Goal: Information Seeking & Learning: Learn about a topic

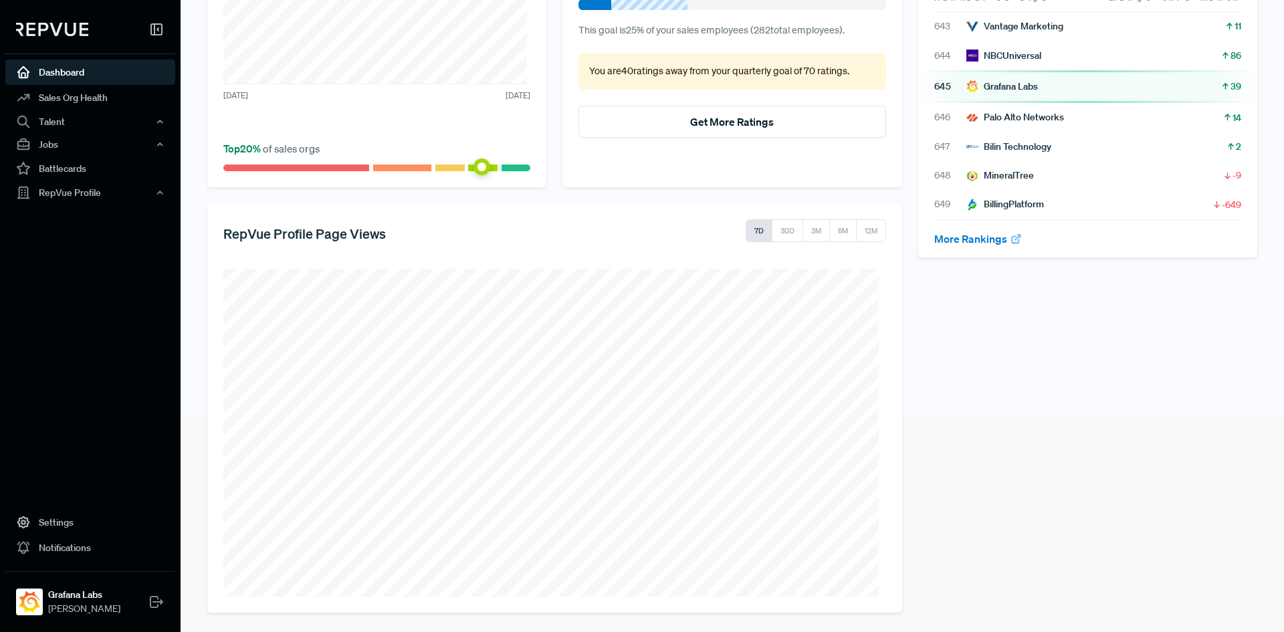
scroll to position [217, 0]
click at [88, 172] on link "Battlecards" at bounding box center [90, 168] width 170 height 25
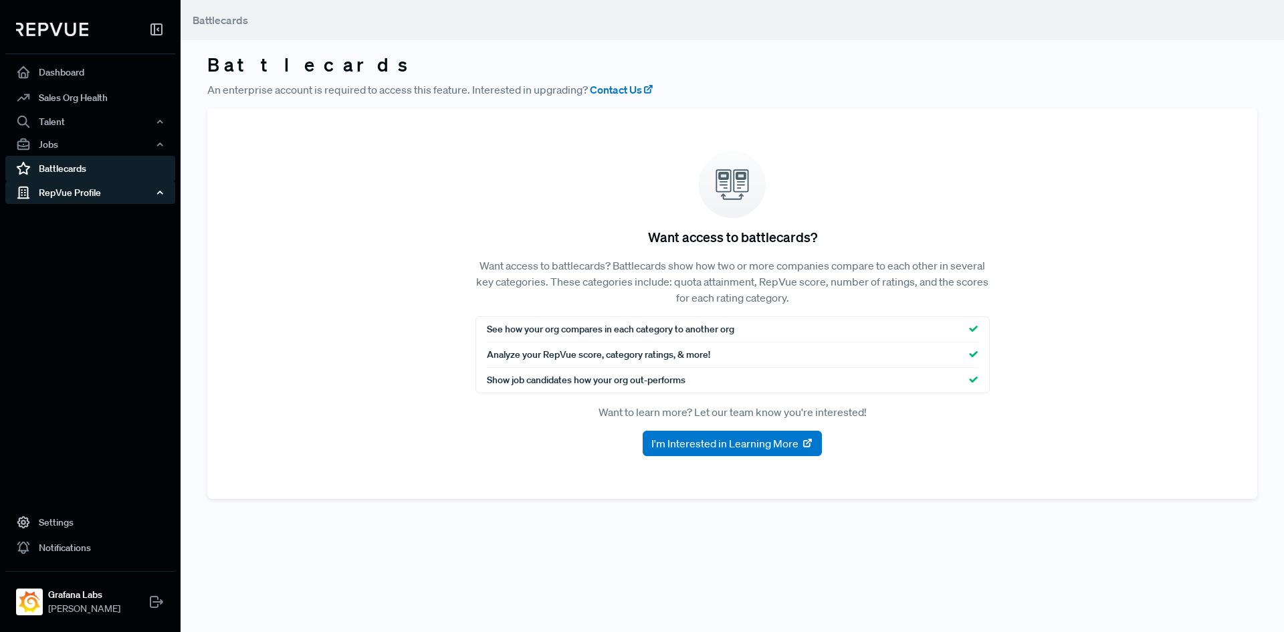
click at [72, 195] on div "RepVue Profile" at bounding box center [90, 192] width 170 height 23
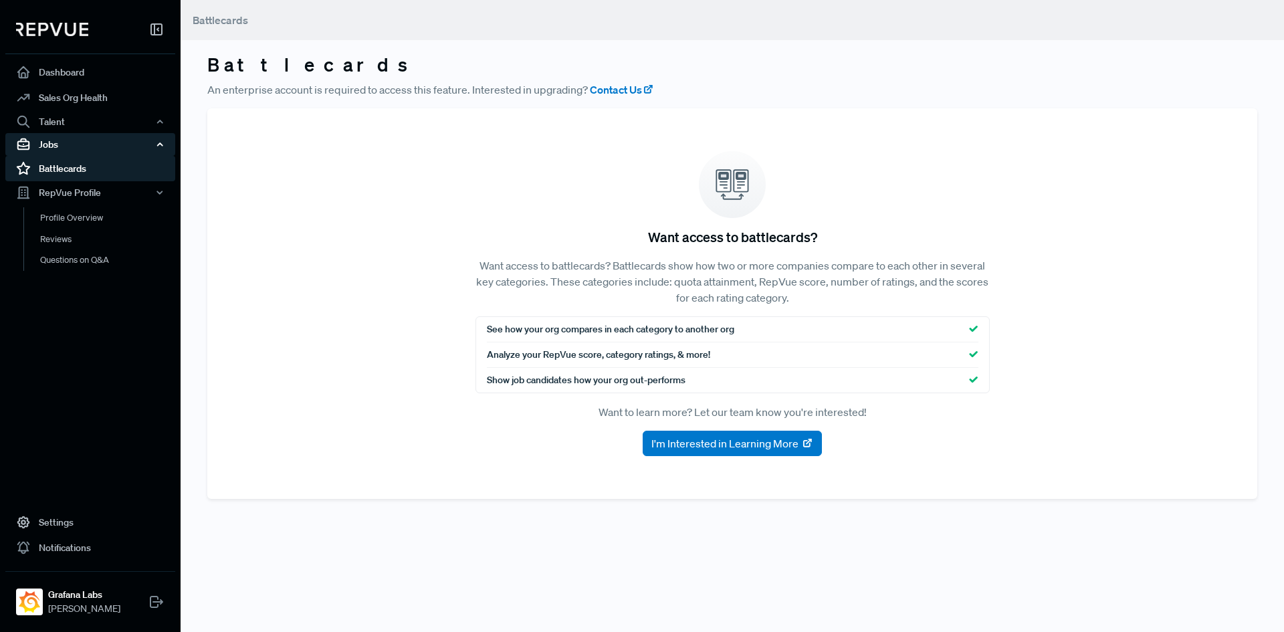
click at [66, 143] on div "Jobs" at bounding box center [90, 144] width 170 height 23
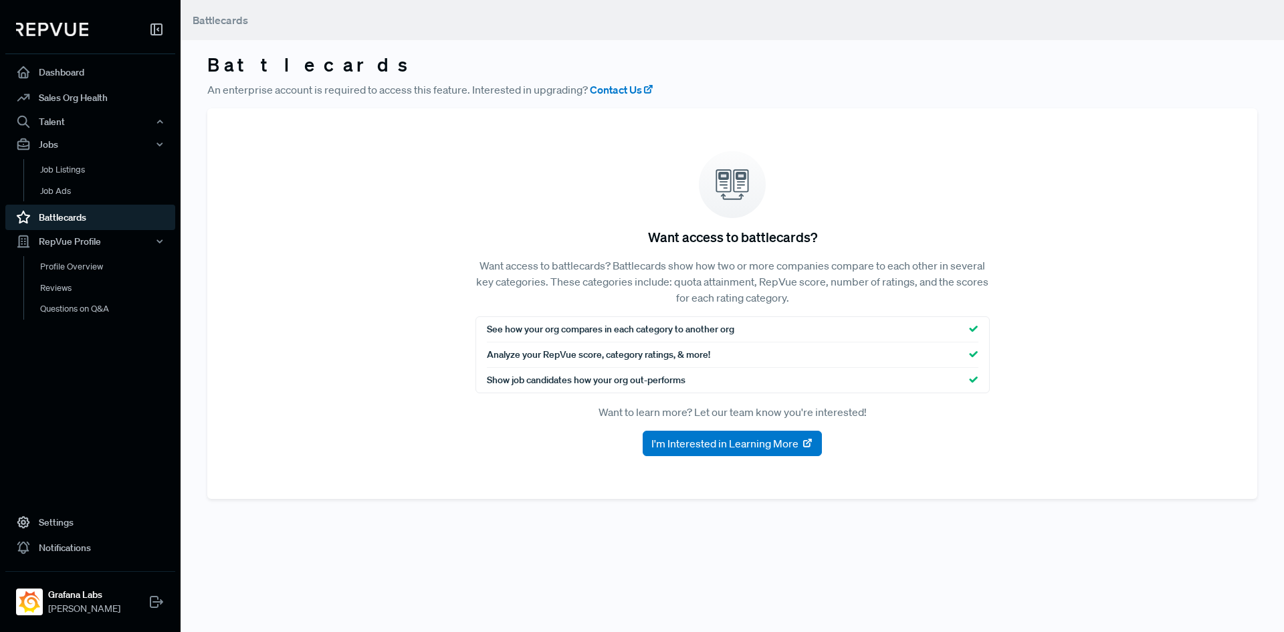
click at [744, 334] on div "See how your org compares in each category to another org" at bounding box center [732, 329] width 491 height 25
click at [72, 64] on link "Dashboard" at bounding box center [90, 72] width 170 height 25
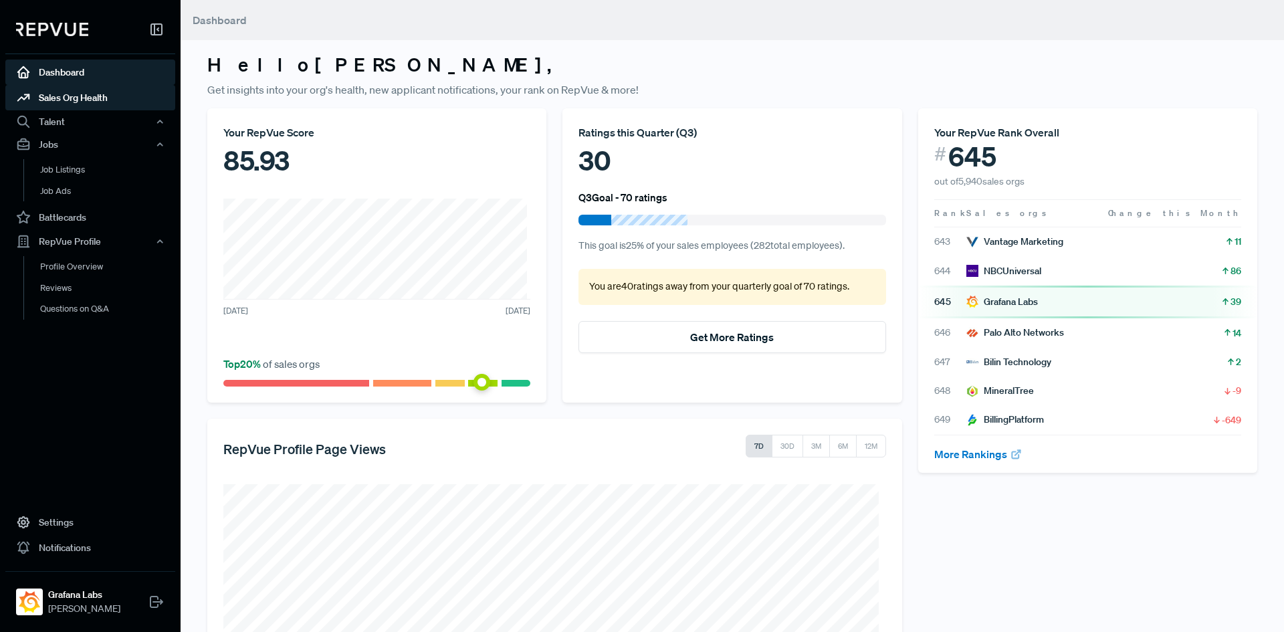
click at [68, 96] on link "Sales Org Health" at bounding box center [90, 97] width 170 height 25
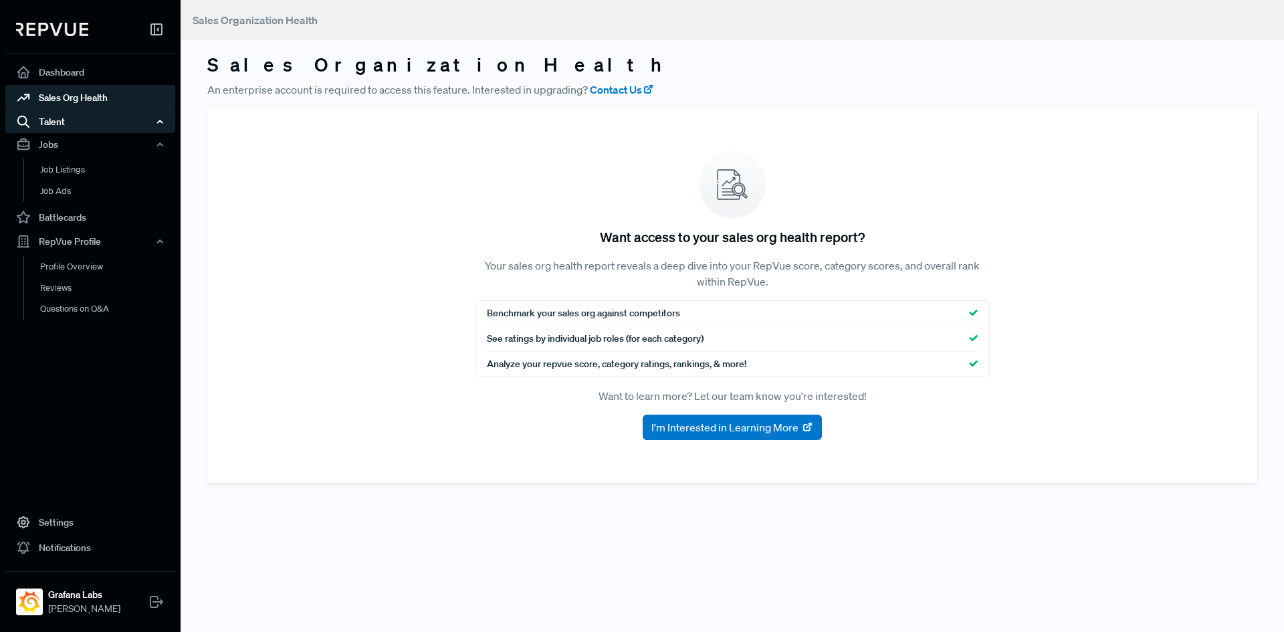
click at [70, 120] on div "Talent" at bounding box center [90, 121] width 170 height 23
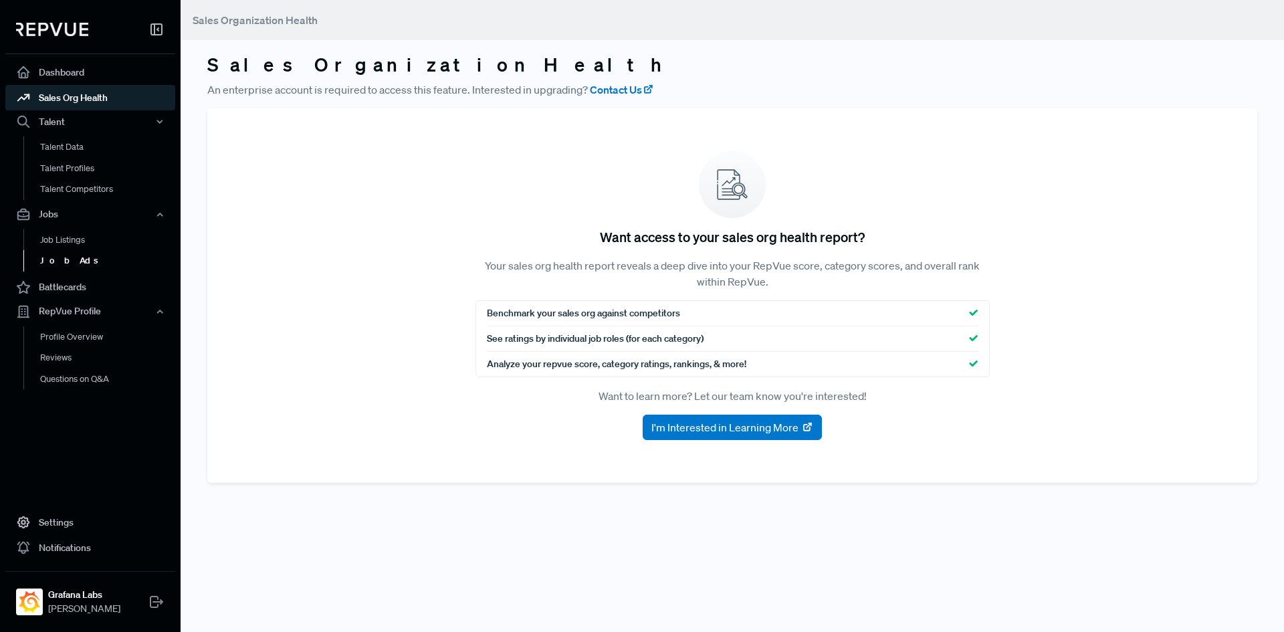
click at [62, 263] on link "Job Ads" at bounding box center [108, 260] width 170 height 21
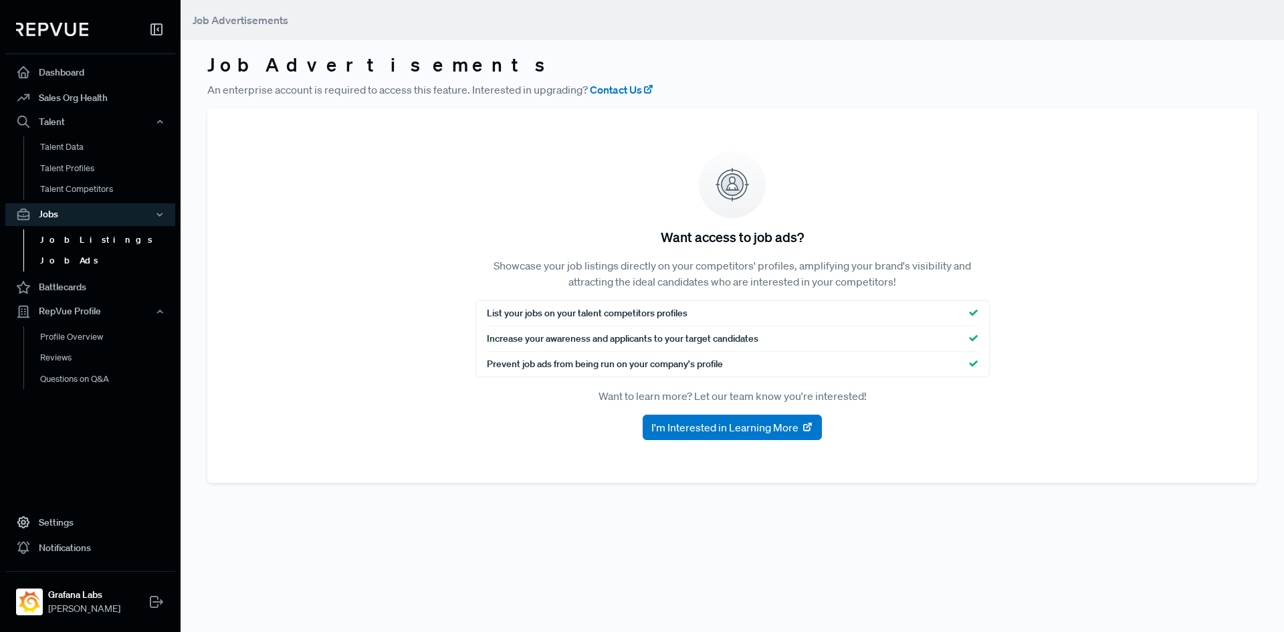
click at [62, 242] on link "Job Listings" at bounding box center [108, 239] width 170 height 21
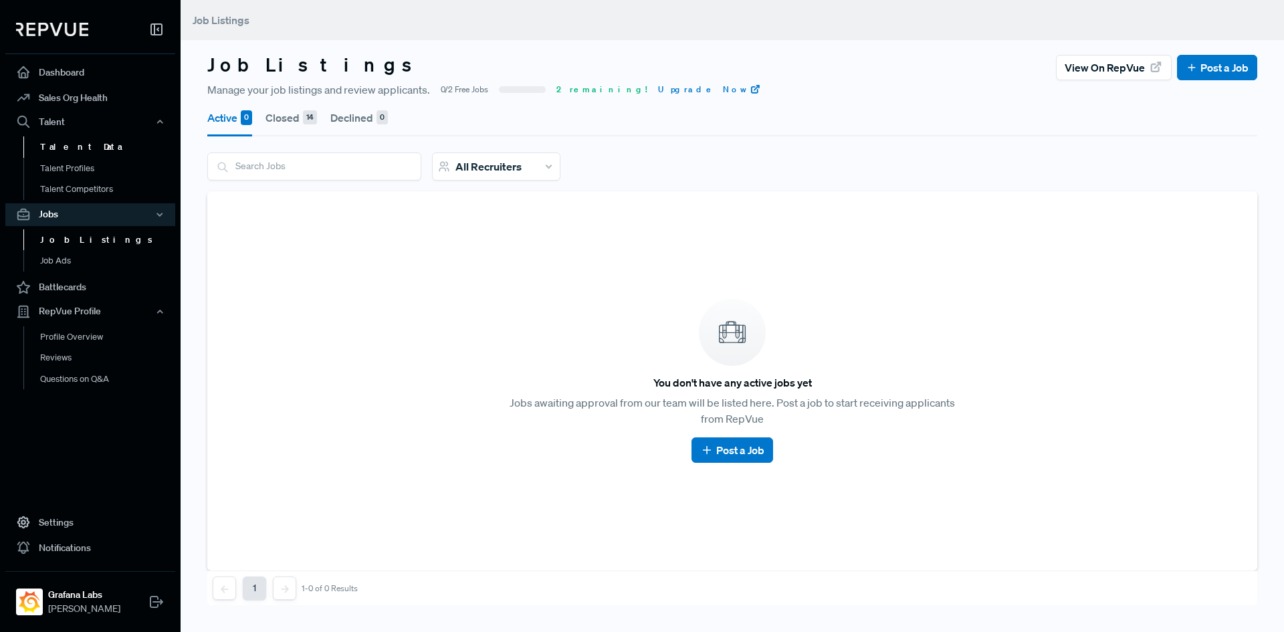
click at [49, 145] on link "Talent Data" at bounding box center [108, 146] width 170 height 21
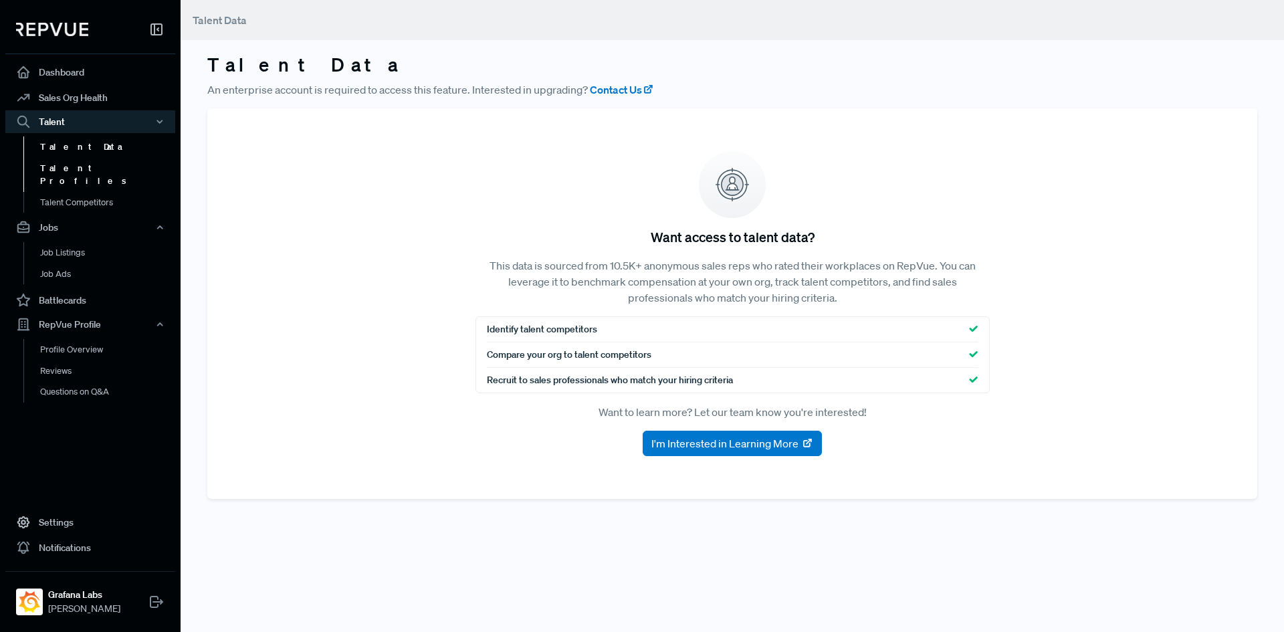
click at [51, 168] on link "Talent Profiles" at bounding box center [108, 175] width 170 height 34
click at [47, 192] on link "Talent Competitors" at bounding box center [108, 209] width 170 height 34
click at [71, 381] on link "Questions on Q&A" at bounding box center [108, 391] width 170 height 21
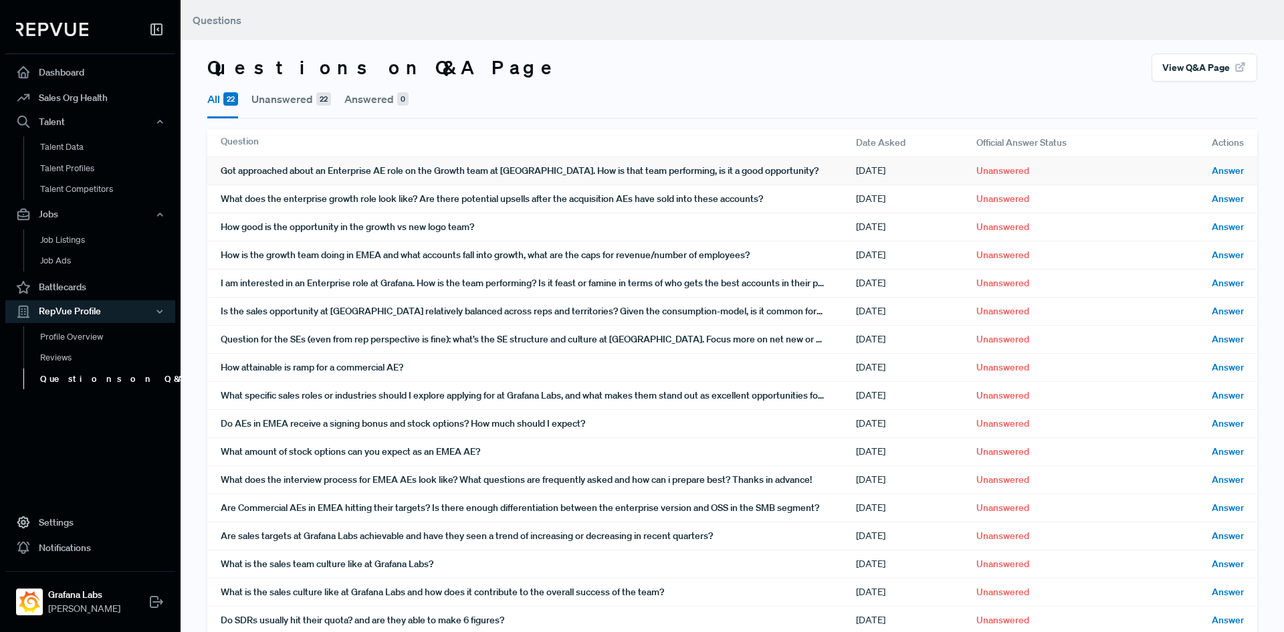
click at [356, 173] on div "Got approached about an Enterprise AE role on the Growth team at [GEOGRAPHIC_DA…" at bounding box center [538, 170] width 635 height 27
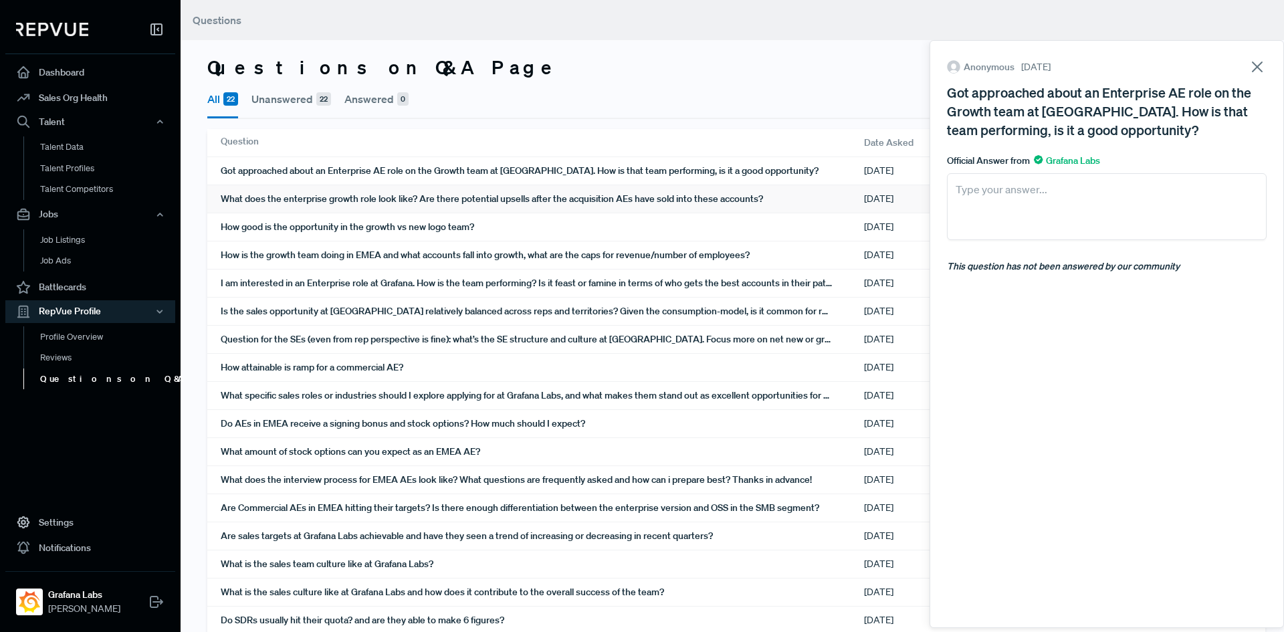
click at [336, 196] on div "What does the enterprise growth role look like? Are there potential upsells aft…" at bounding box center [542, 198] width 643 height 27
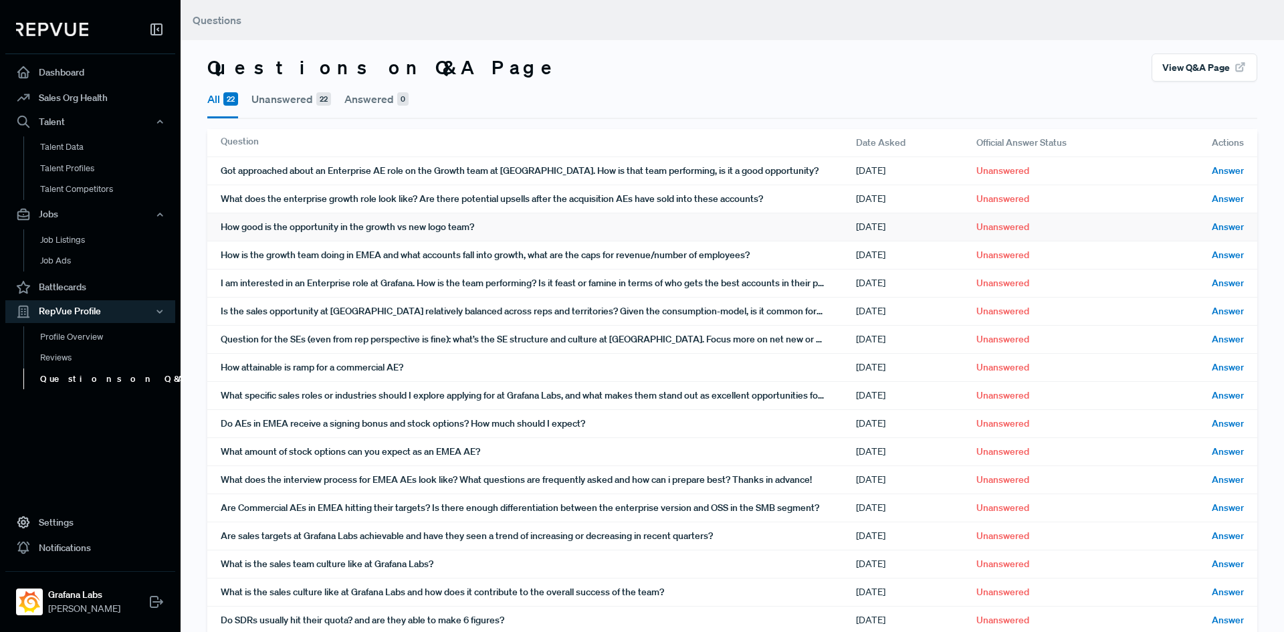
click at [313, 219] on div "How good is the opportunity in the growth vs new logo team?" at bounding box center [538, 226] width 635 height 27
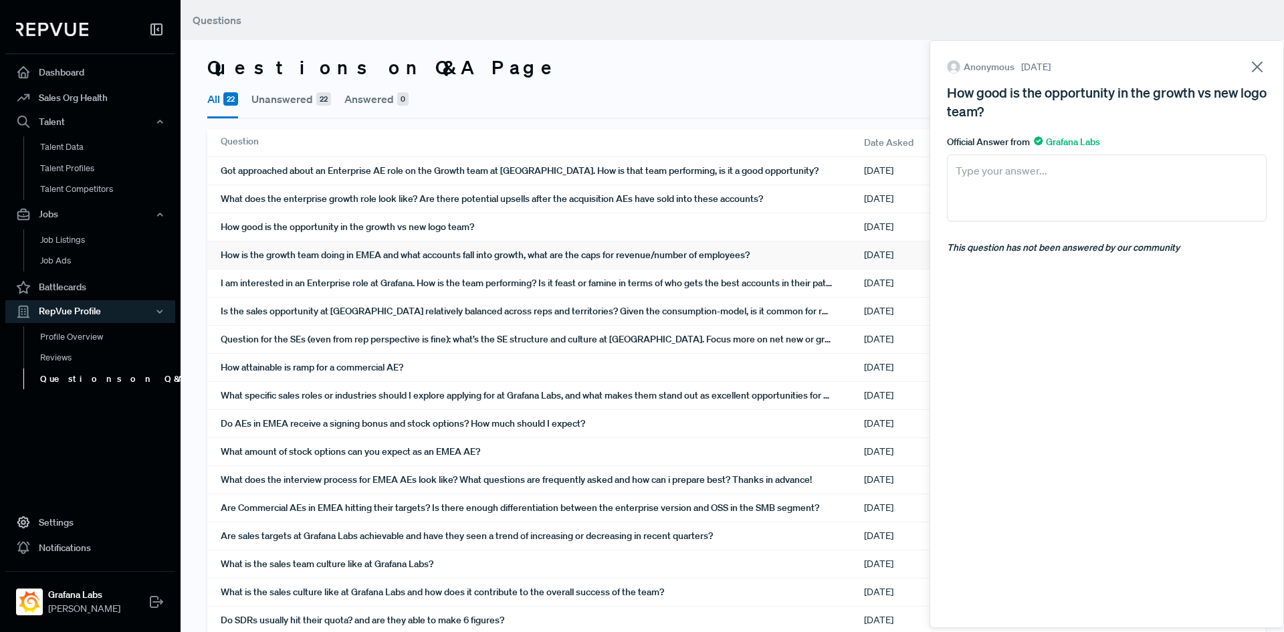
click at [304, 244] on div "How is the growth team doing in EMEA and what accounts fall into growth, what a…" at bounding box center [542, 254] width 643 height 27
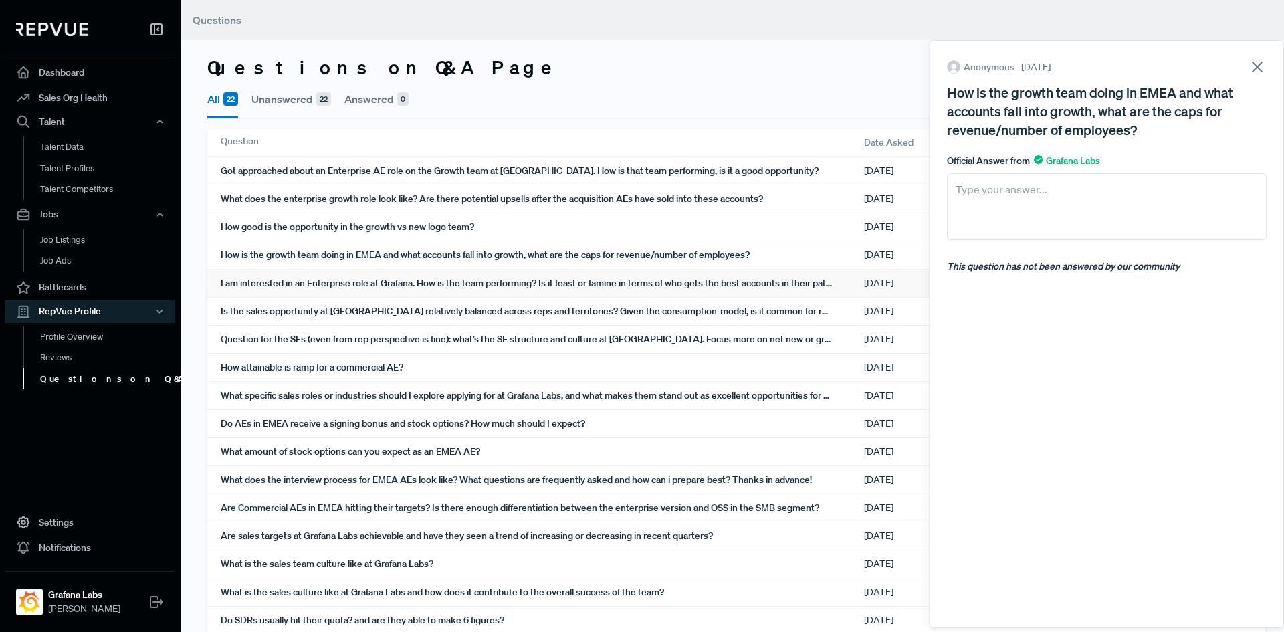
click at [305, 294] on div "I am interested in an Enterprise role at Grafana. How is the team performing? I…" at bounding box center [542, 282] width 643 height 27
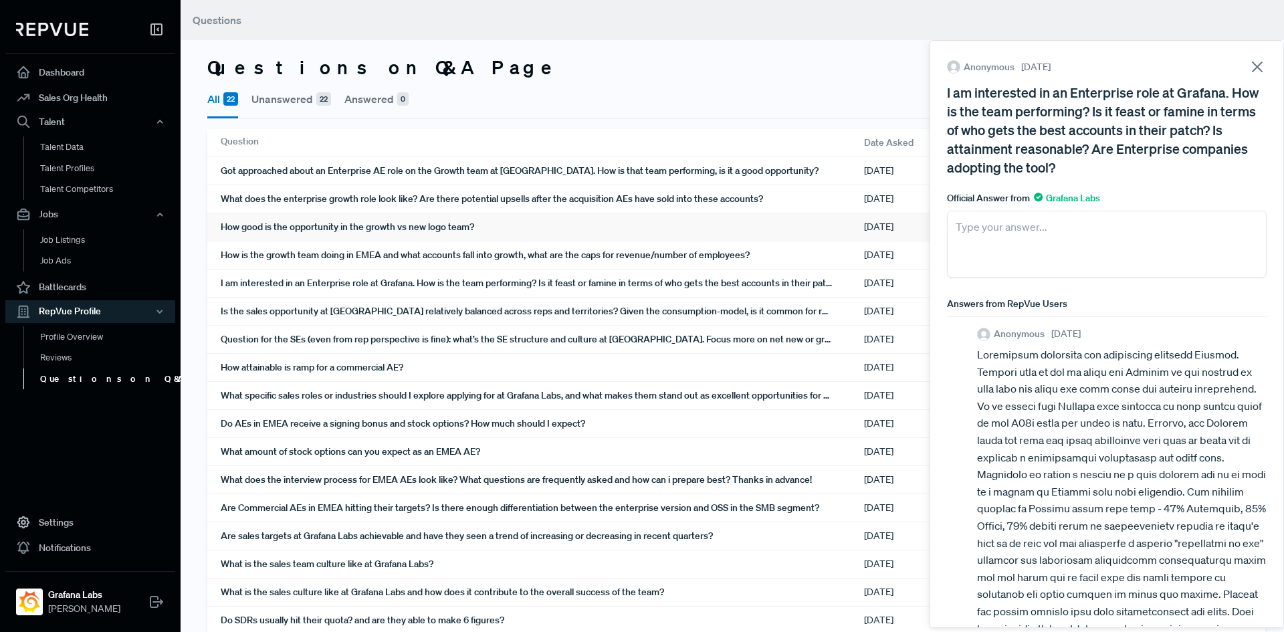
click at [334, 228] on div "How good is the opportunity in the growth vs new logo team?" at bounding box center [542, 226] width 643 height 27
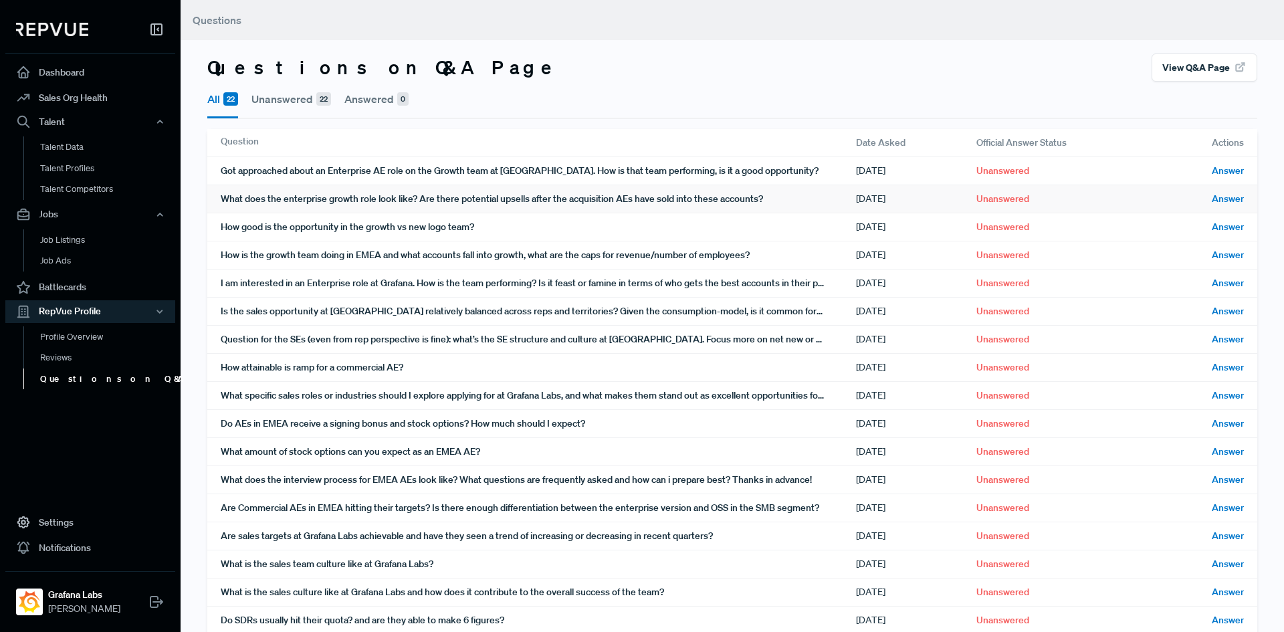
click at [335, 200] on div "What does the enterprise growth role look like? Are there potential upsells aft…" at bounding box center [538, 198] width 635 height 27
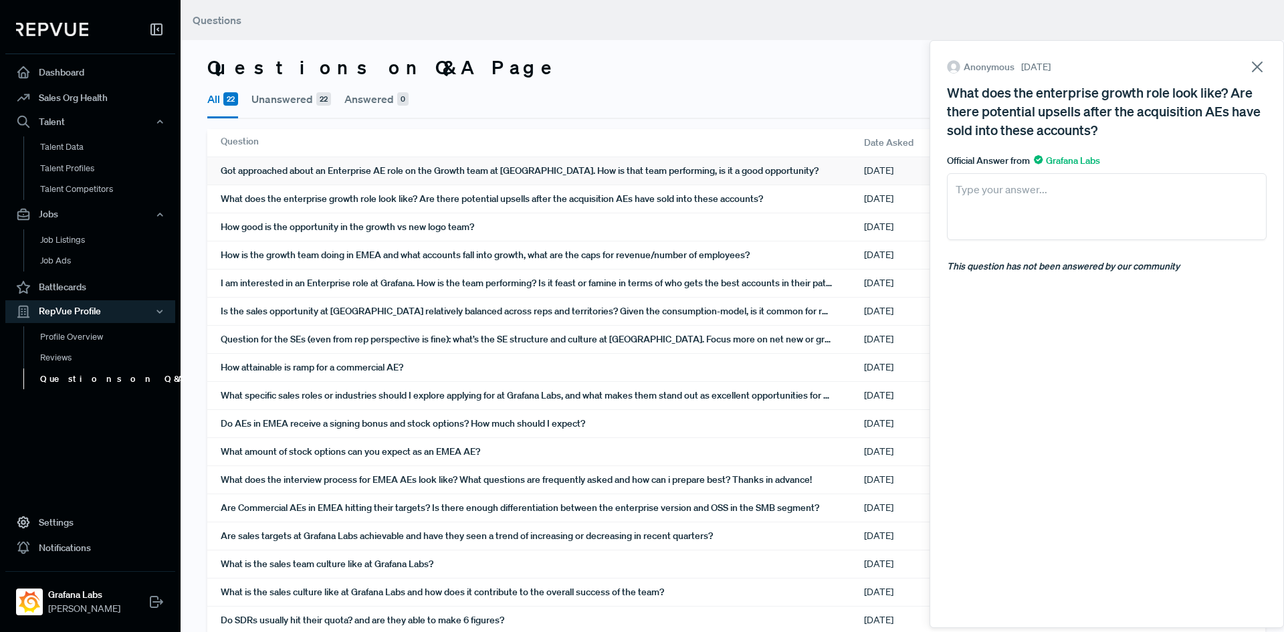
click at [334, 169] on div "Got approached about an Enterprise AE role on the Growth team at [GEOGRAPHIC_DA…" at bounding box center [542, 170] width 643 height 27
click at [313, 253] on div "How is the growth team doing in EMEA and what accounts fall into growth, what a…" at bounding box center [542, 254] width 643 height 27
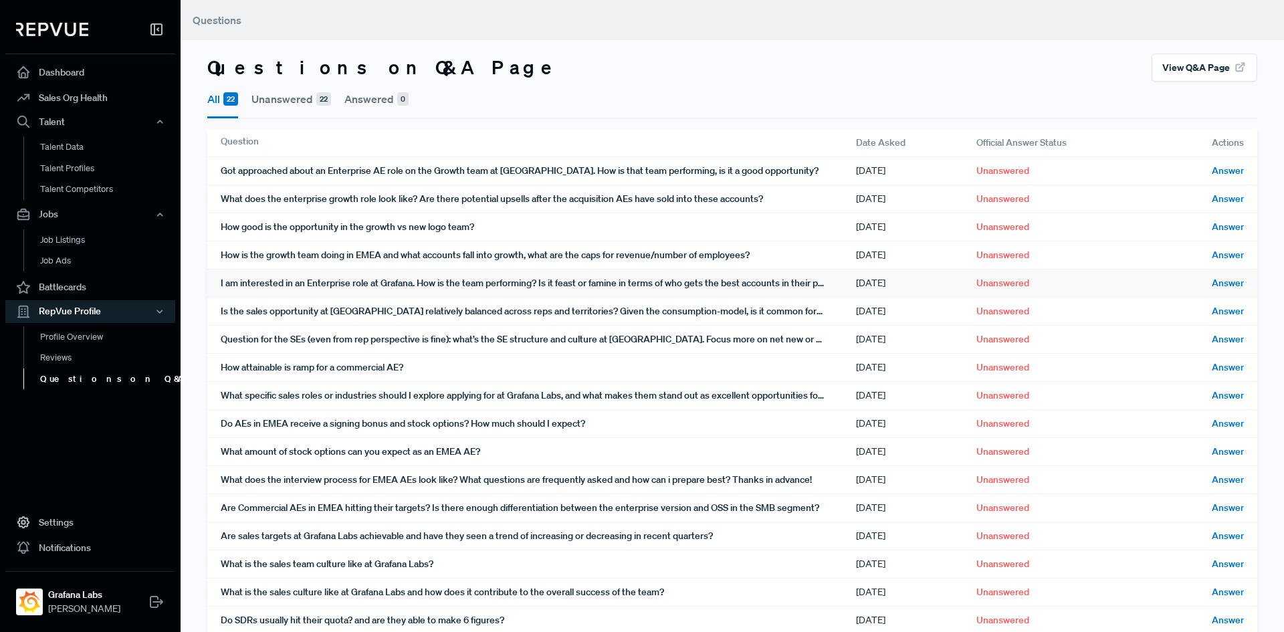
click at [308, 272] on div "I am interested in an Enterprise role at Grafana. How is the team performing? I…" at bounding box center [538, 282] width 635 height 27
click at [37, 354] on link "Reviews" at bounding box center [108, 357] width 170 height 21
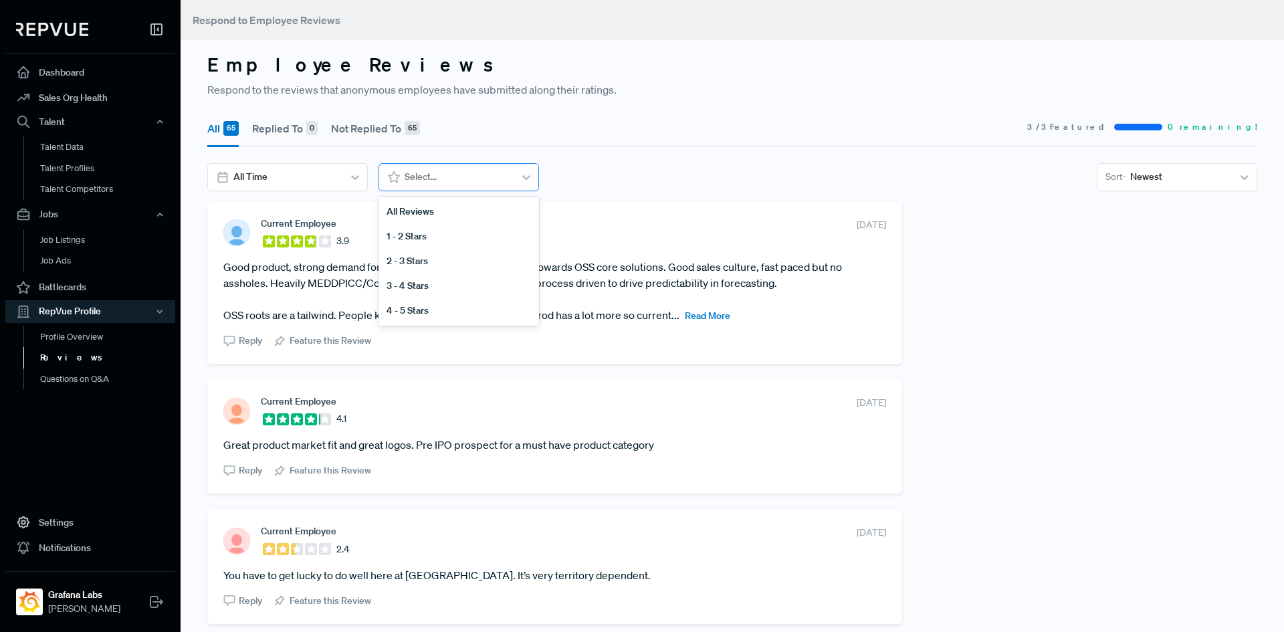
click at [439, 183] on div at bounding box center [457, 176] width 106 height 17
click at [421, 236] on div "1 - 2 Stars" at bounding box center [458, 236] width 160 height 25
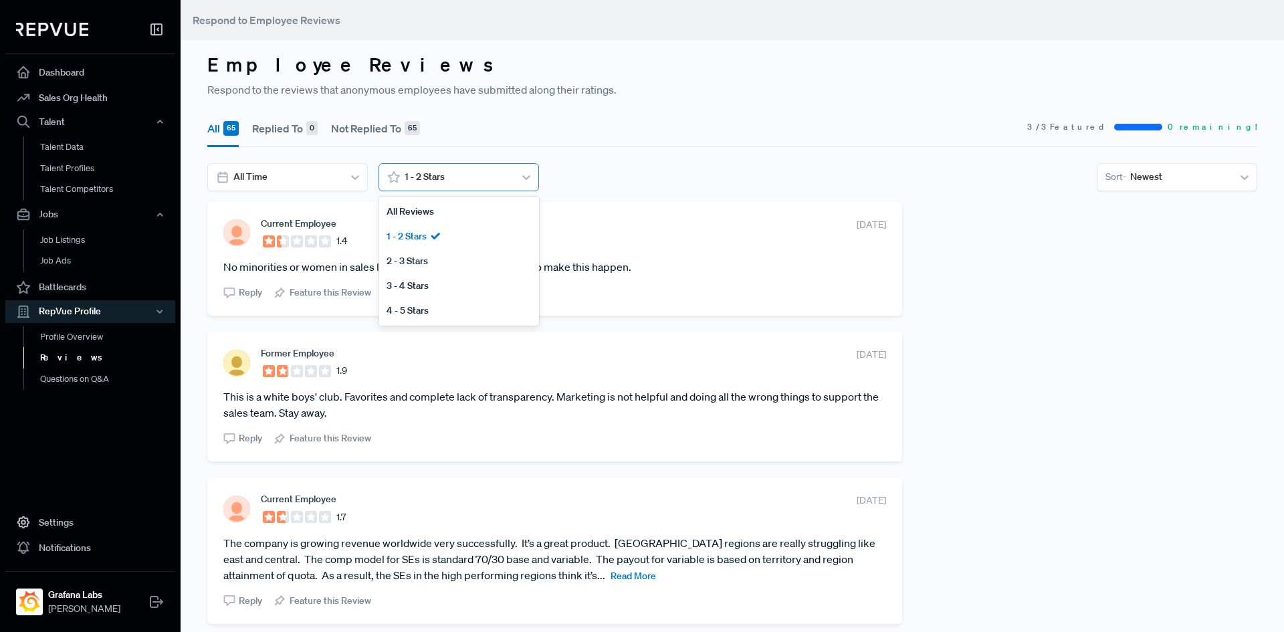
click at [431, 172] on div at bounding box center [457, 176] width 106 height 17
click at [423, 205] on div "All Reviews" at bounding box center [458, 211] width 160 height 25
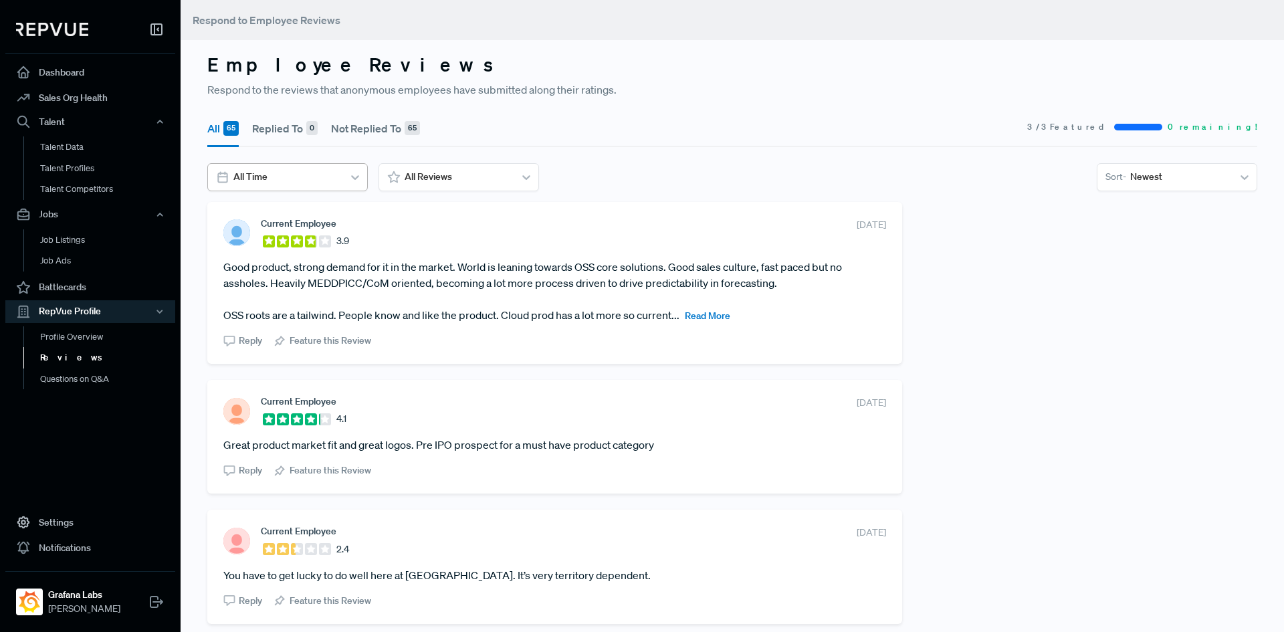
click at [329, 171] on div at bounding box center [286, 176] width 106 height 17
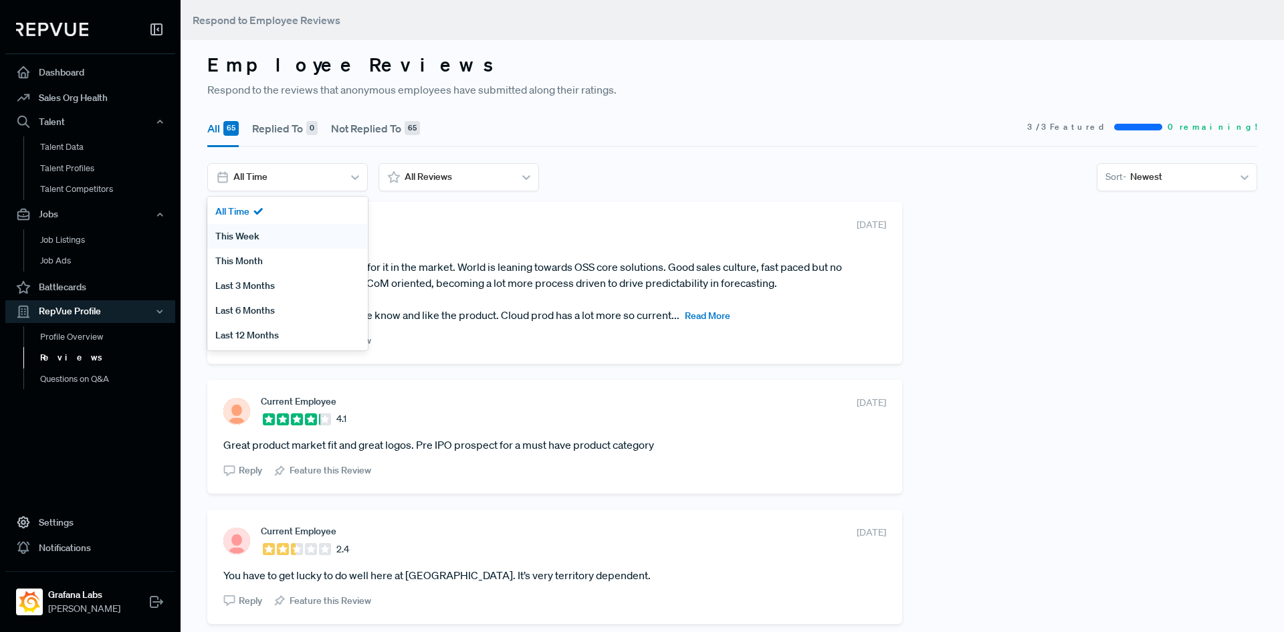
click at [252, 232] on div "This Week" at bounding box center [287, 236] width 160 height 25
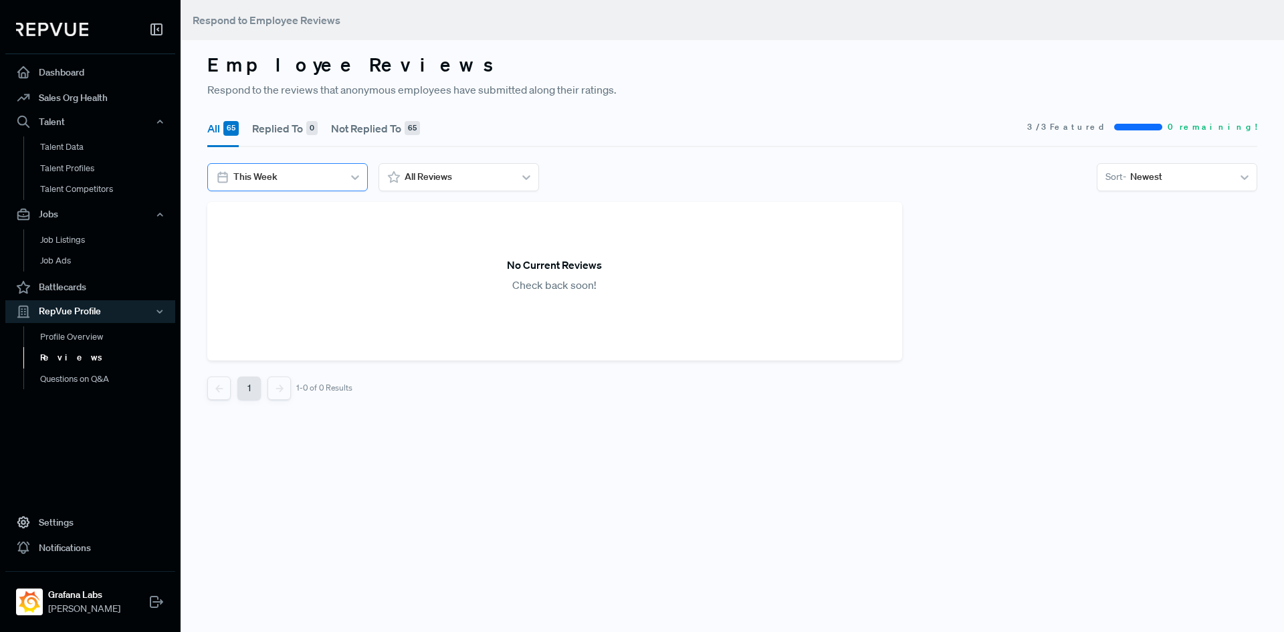
click at [257, 164] on div "This Week" at bounding box center [287, 177] width 160 height 28
click at [251, 253] on div "This Month" at bounding box center [287, 261] width 160 height 25
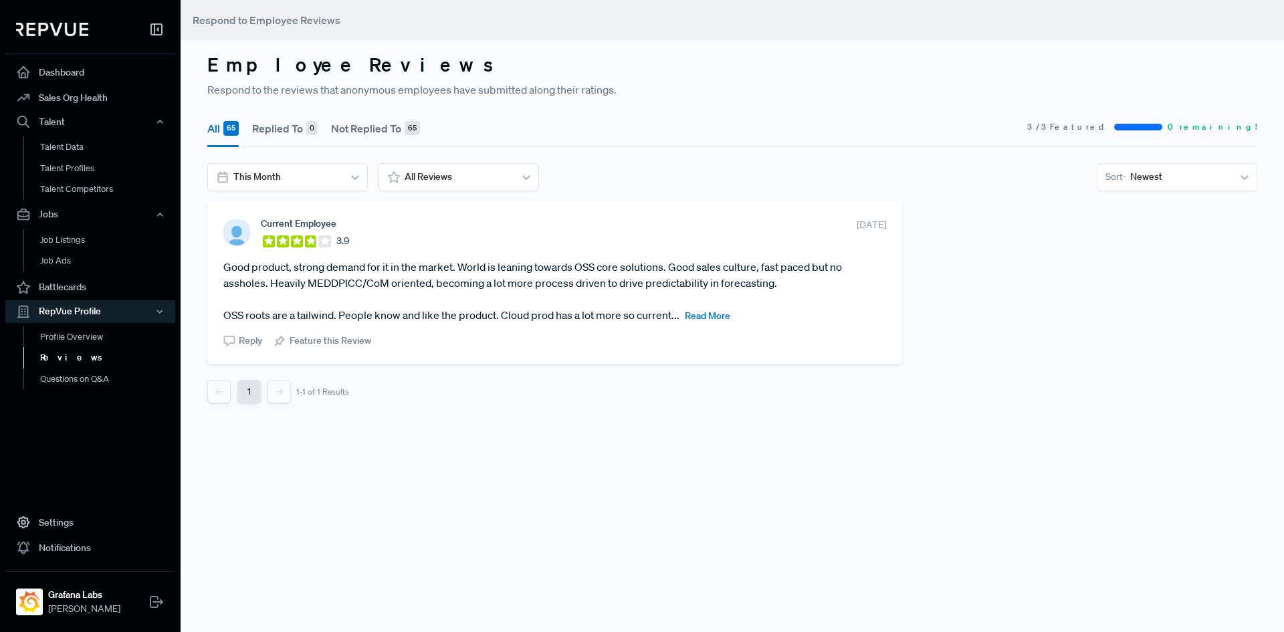
click at [714, 319] on span "Read More" at bounding box center [707, 316] width 45 height 12
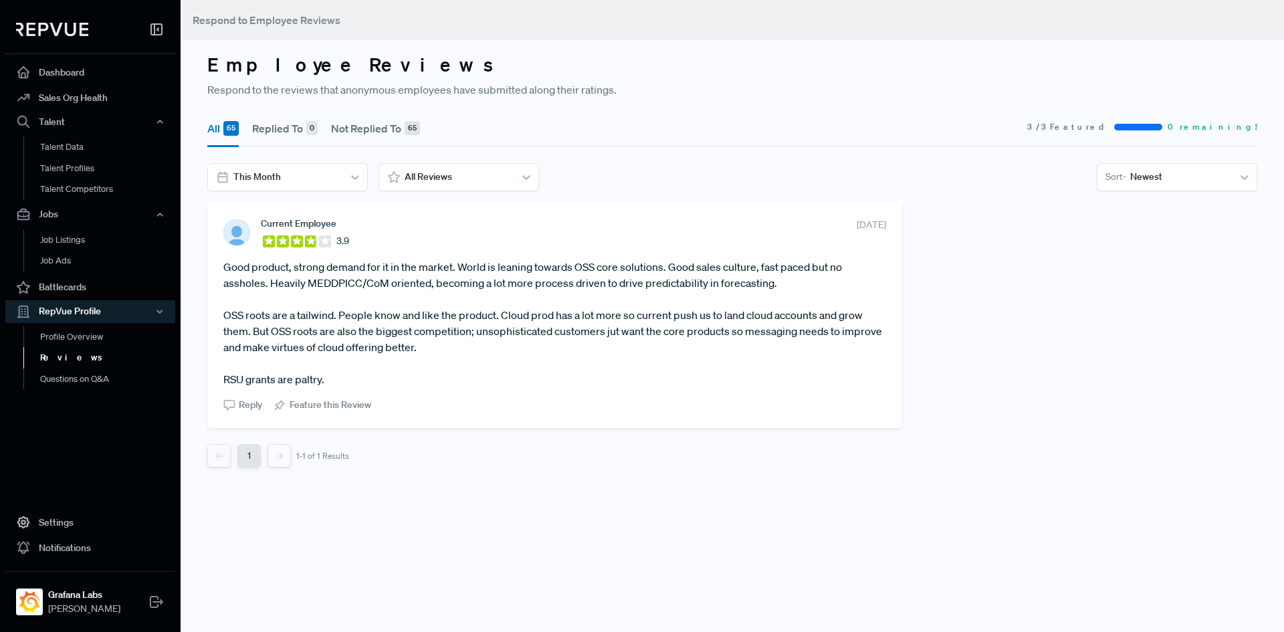
click at [62, 359] on link "Reviews" at bounding box center [108, 357] width 170 height 21
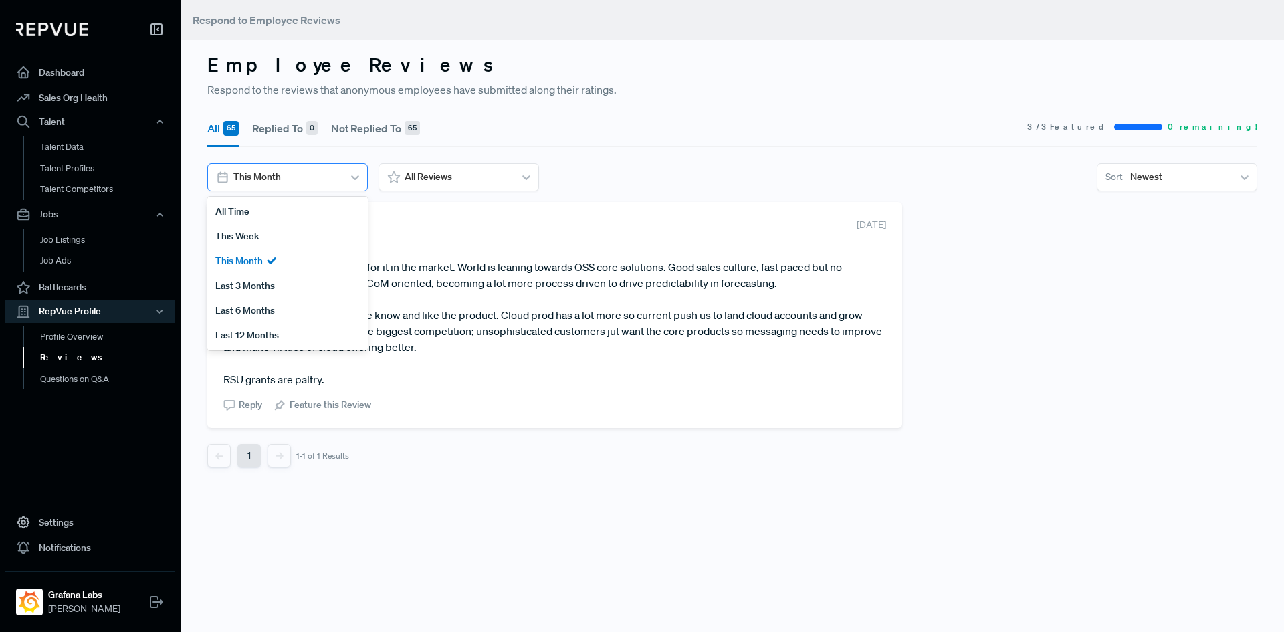
click at [333, 170] on div at bounding box center [286, 176] width 106 height 17
click at [269, 210] on div "All Time" at bounding box center [287, 211] width 160 height 25
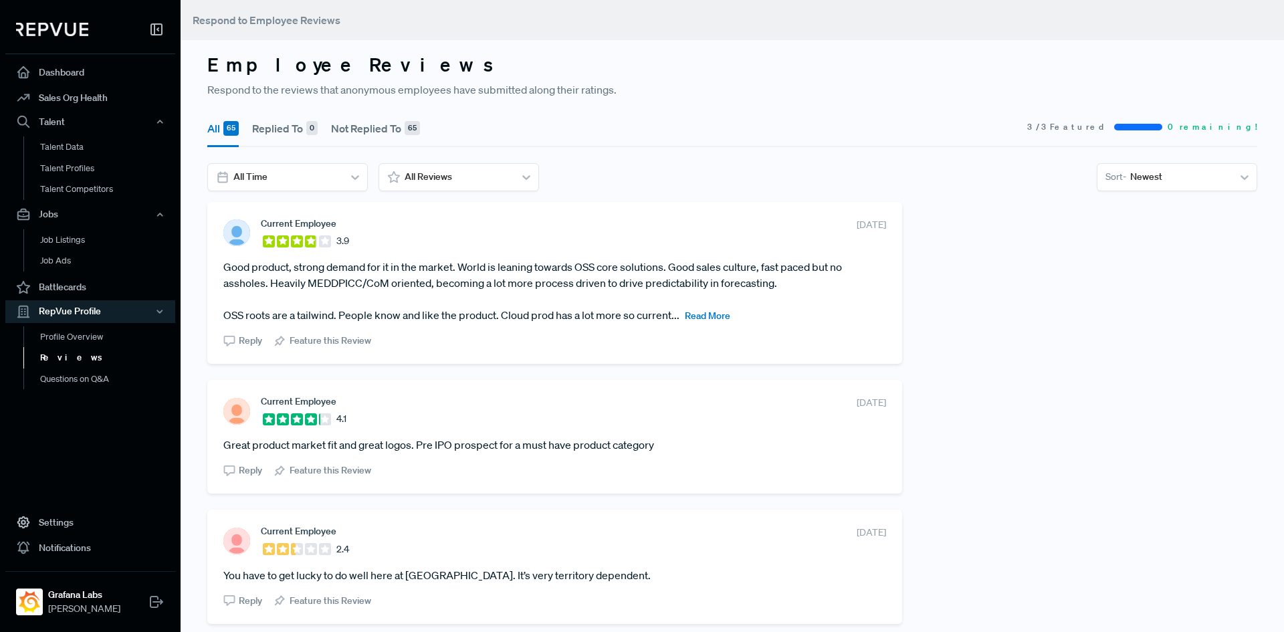
click at [1162, 126] on div at bounding box center [1138, 127] width 48 height 7
click at [494, 170] on div at bounding box center [457, 176] width 106 height 17
click at [419, 314] on div "4 - 5 Stars" at bounding box center [458, 310] width 160 height 25
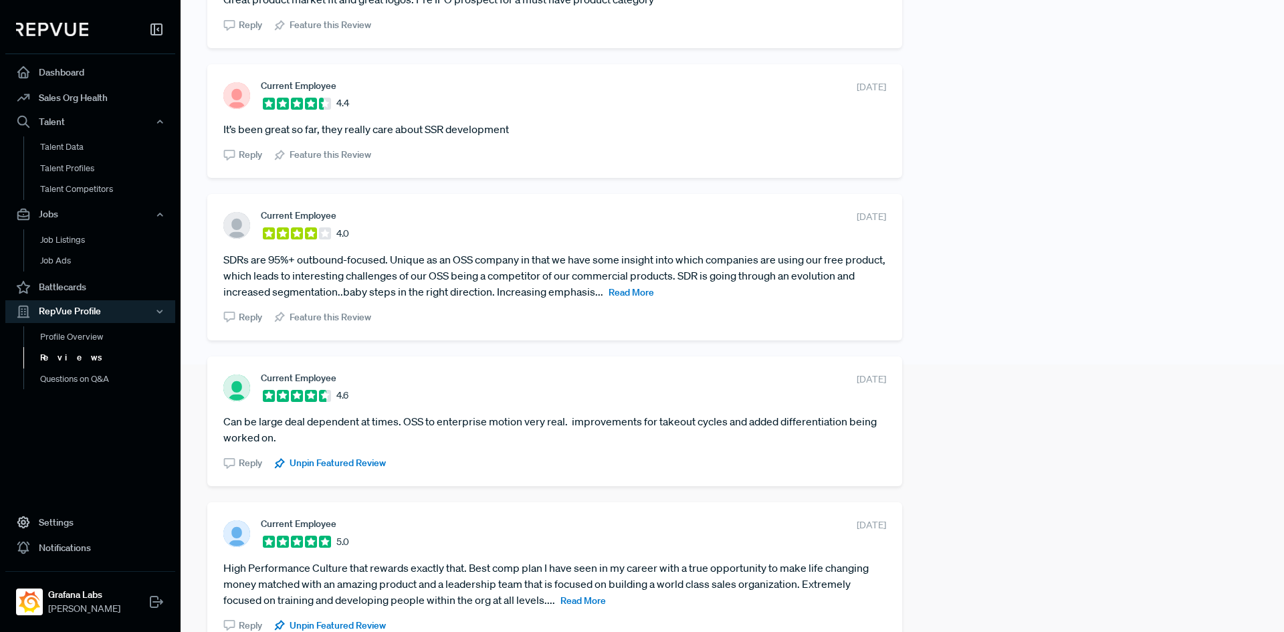
scroll to position [201, 0]
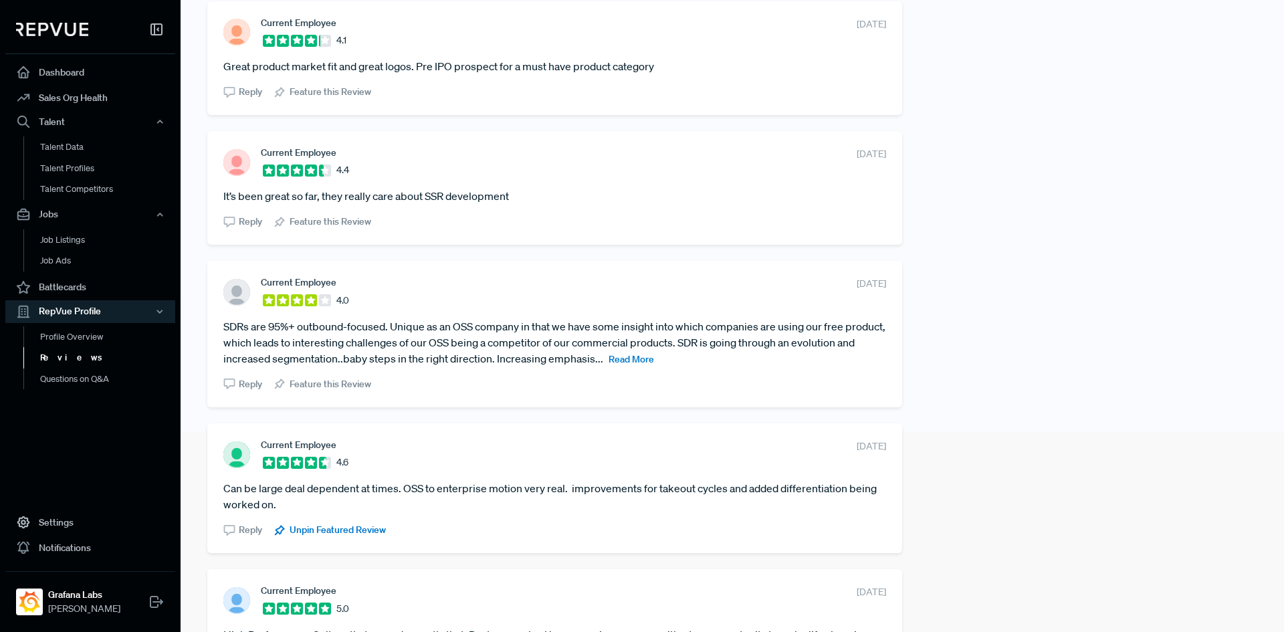
click at [654, 361] on span "Read More" at bounding box center [630, 359] width 45 height 12
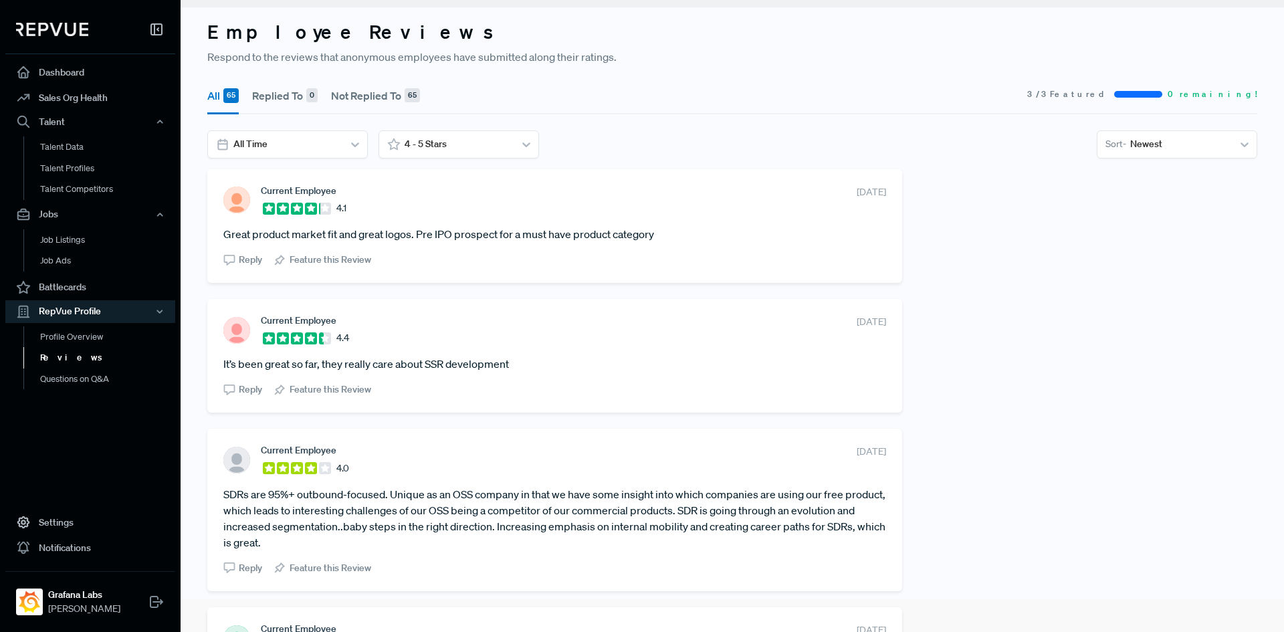
scroll to position [0, 0]
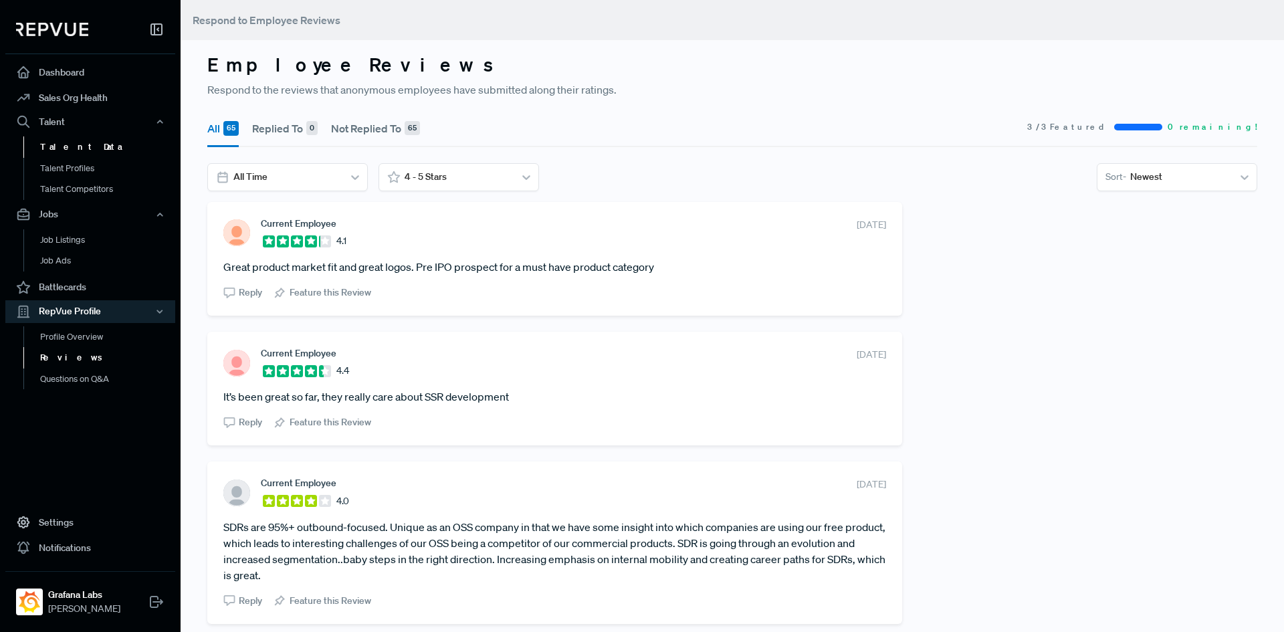
click at [60, 142] on link "Talent Data" at bounding box center [108, 146] width 170 height 21
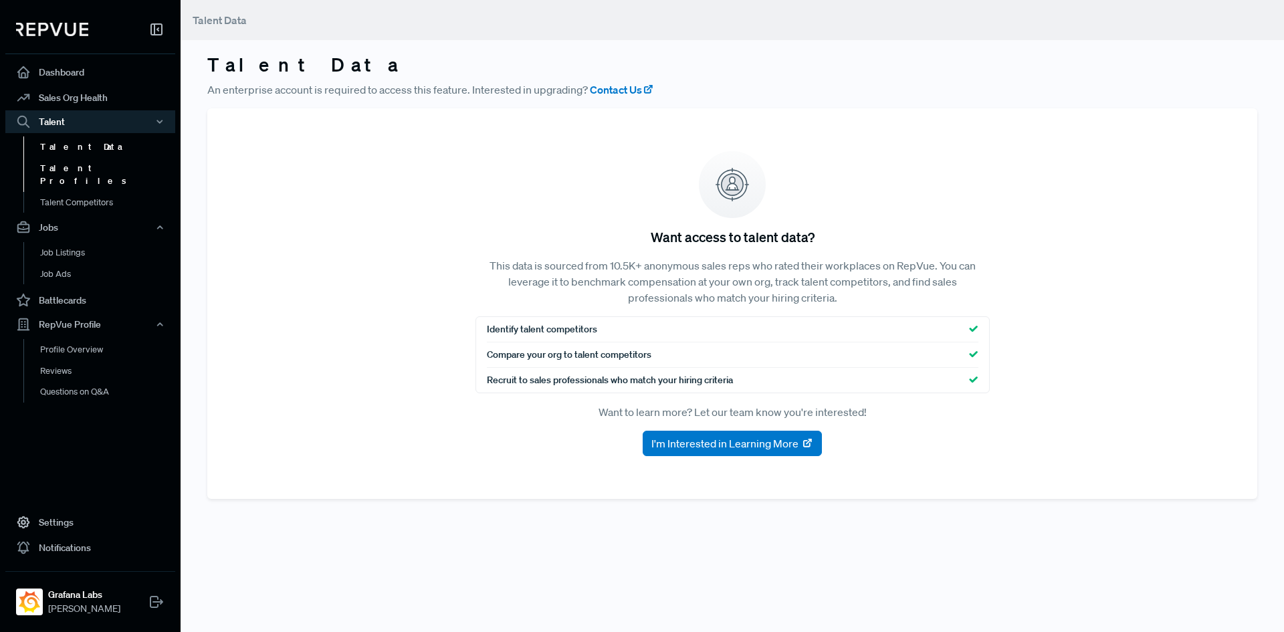
click at [55, 172] on link "Talent Profiles" at bounding box center [108, 175] width 170 height 34
click at [55, 196] on link "Talent Competitors" at bounding box center [108, 209] width 170 height 34
